Goal: Task Accomplishment & Management: Use online tool/utility

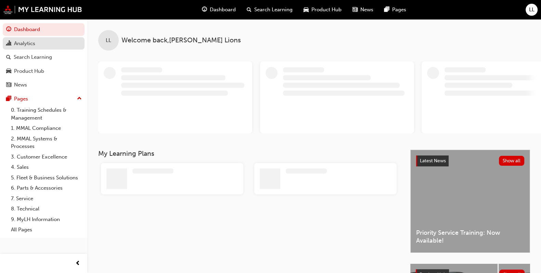
click at [30, 45] on div "Analytics" at bounding box center [24, 44] width 21 height 8
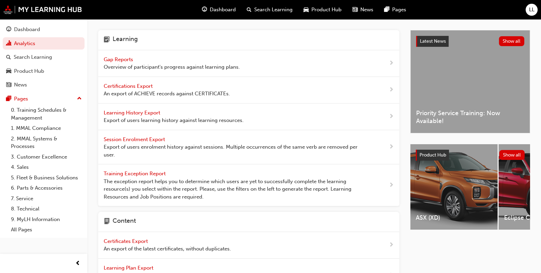
click at [127, 57] on span "Gap Reports" at bounding box center [119, 59] width 31 height 6
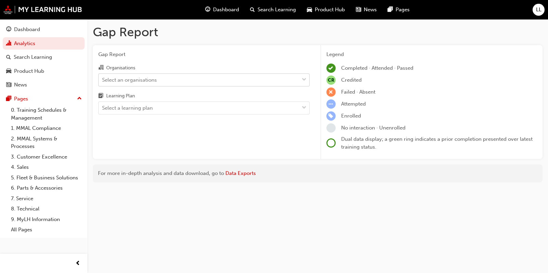
click at [149, 79] on div "Select an organisations" at bounding box center [129, 80] width 55 height 8
click at [103, 79] on input "Organisations Select an organisations" at bounding box center [102, 80] width 1 height 6
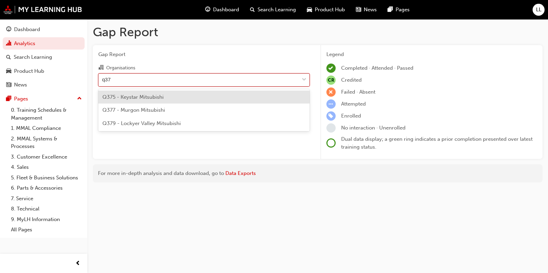
type input "q375"
click at [146, 102] on div "Q375 - Keystar Mitsubishi" at bounding box center [203, 97] width 211 height 13
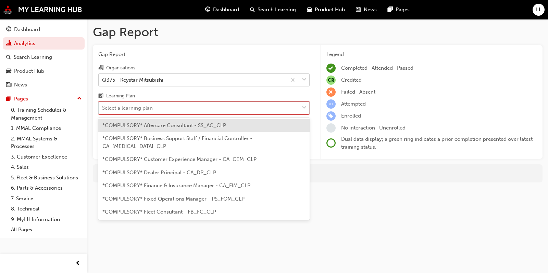
click at [157, 111] on div "Select a learning plan" at bounding box center [199, 108] width 200 height 12
click at [103, 111] on input "Learning Plan option *COMPULSORY* Aftercare Consultant - SS_AC_CLP focused, 1 o…" at bounding box center [102, 108] width 1 height 6
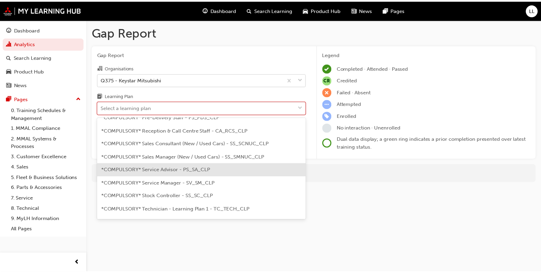
scroll to position [198, 0]
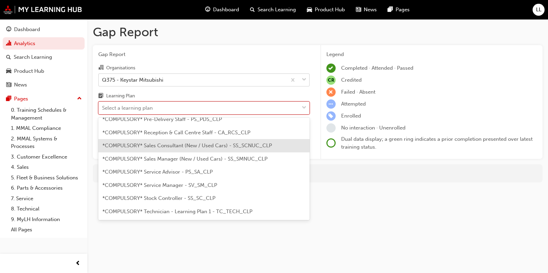
click at [187, 141] on div "*COMPULSORY* Sales Consultant (New / Used Cars) - SS_SCNUC_CLP" at bounding box center [203, 145] width 211 height 13
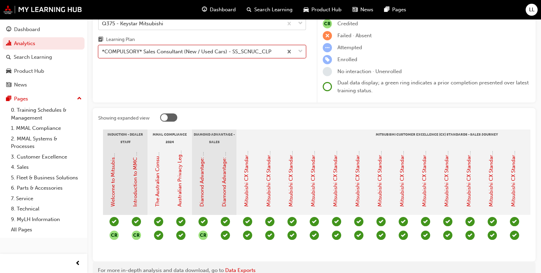
click at [267, 209] on div "Mitsubishi CX Standards - Sales Journey 1: Dealer Website" at bounding box center [270, 181] width 22 height 68
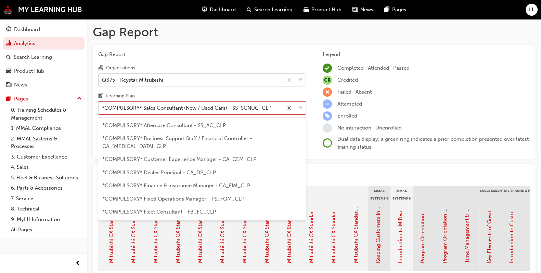
click at [303, 107] on span "down-icon" at bounding box center [300, 108] width 5 height 9
click at [103, 107] on input "Learning Plan option *COMPULSORY* Sales Consultant (New / Used Cars) - SS_SCNUC…" at bounding box center [102, 108] width 1 height 6
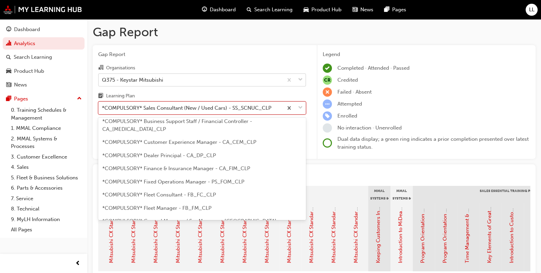
scroll to position [18, 0]
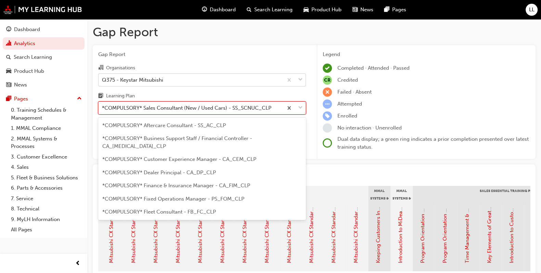
drag, startPoint x: 212, startPoint y: 183, endPoint x: 183, endPoint y: 108, distance: 80.5
click at [183, 108] on div "*COMPULSORY* Sales Consultant (New / Used Cars) - SS_SCNUC_CLP" at bounding box center [186, 108] width 169 height 8
click at [103, 108] on input "Learning Plan option *COMPULSORY* Sales Consultant (New / Used Cars) - SS_SCNUC…" at bounding box center [102, 108] width 1 height 6
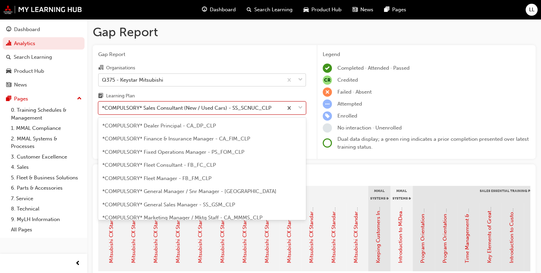
scroll to position [46, 0]
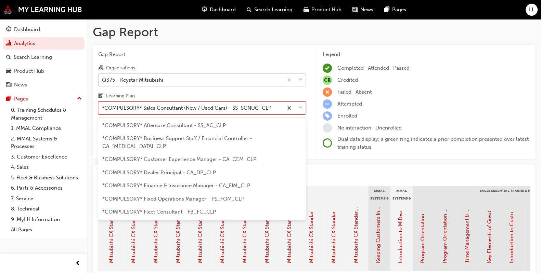
drag, startPoint x: 178, startPoint y: 161, endPoint x: 130, endPoint y: 113, distance: 68.0
click at [130, 113] on div "*COMPULSORY* Sales Consultant (New / Used Cars) - SS_SCNUC_CLP" at bounding box center [191, 108] width 184 height 12
click at [103, 111] on input "Learning Plan option *COMPULSORY* Sales Consultant (New / Used Cars) - SS_SCNUC…" at bounding box center [102, 108] width 1 height 6
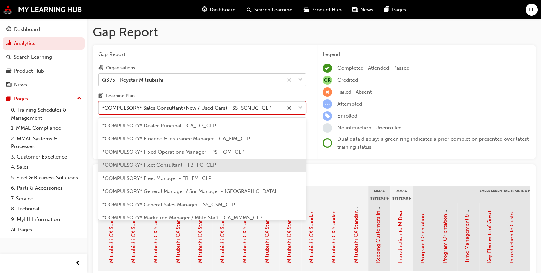
scroll to position [46, 0]
click at [137, 163] on span "*COMPULSORY* Fleet Consultant - FB_FC_CLP" at bounding box center [159, 166] width 114 height 6
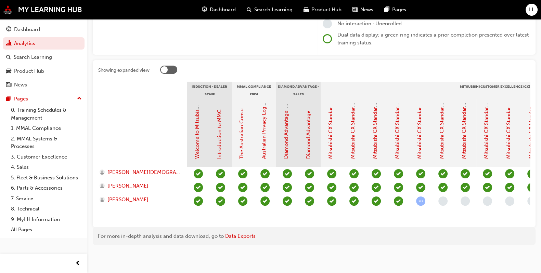
drag, startPoint x: 225, startPoint y: 167, endPoint x: 206, endPoint y: 89, distance: 79.9
click at [206, 89] on section "Induction - Dealer Staff MMAL Compliance 2024 Diamond Advantage - Sales Mitsubi…" at bounding box center [314, 152] width 432 height 140
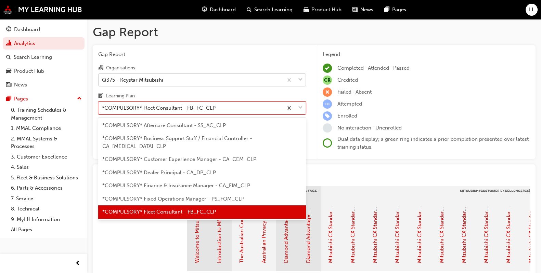
click at [268, 105] on div "*COMPULSORY* Fleet Consultant - FB_FC_CLP" at bounding box center [191, 108] width 184 height 12
click at [103, 105] on input "Learning Plan option *COMPULSORY* Fleet Consultant - FB_FC_CLP, selected. optio…" at bounding box center [102, 108] width 1 height 6
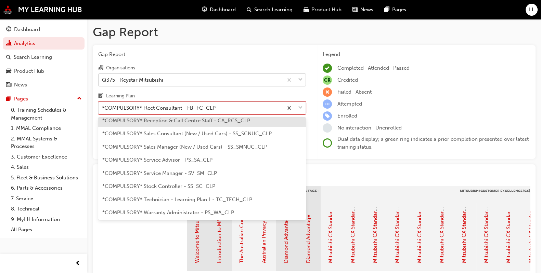
scroll to position [209, 0]
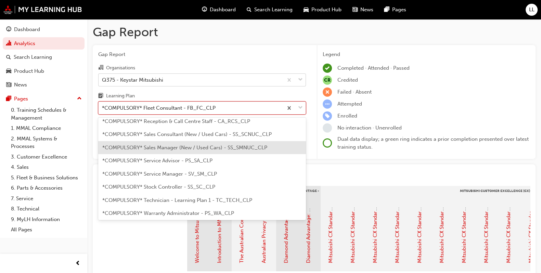
click at [202, 145] on span "*COMPULSORY* Sales Manager (New / Used Cars) - SS_SMNUC_CLP" at bounding box center [184, 148] width 165 height 6
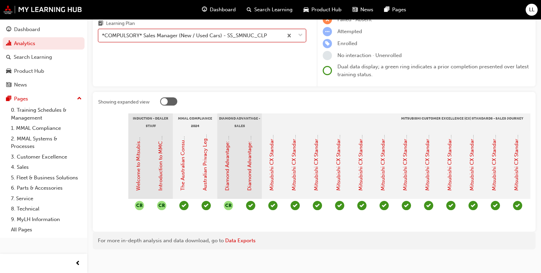
scroll to position [0, 59]
